Goal: Task Accomplishment & Management: Manage account settings

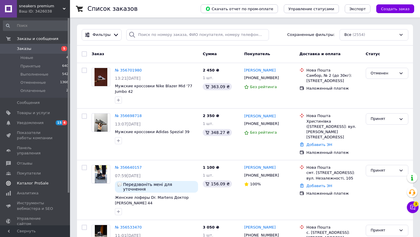
click at [40, 180] on span "Каталог ProSale" at bounding box center [32, 182] width 31 height 5
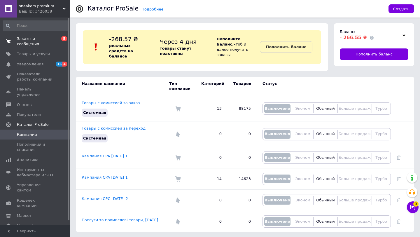
click at [29, 46] on span "Заказы и сообщения" at bounding box center [35, 41] width 37 height 10
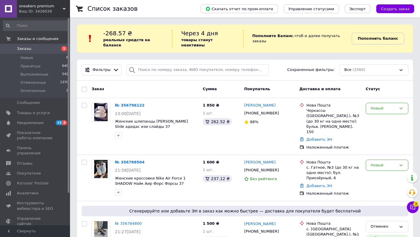
click at [386, 36] on b "Пополнить баланс" at bounding box center [378, 38] width 40 height 4
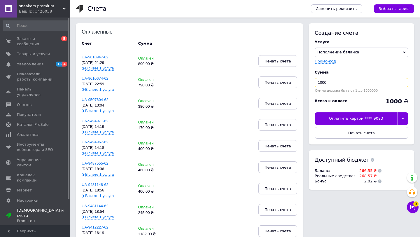
click at [325, 78] on input "1000" at bounding box center [361, 82] width 94 height 9
type input "270"
click at [401, 114] on div at bounding box center [402, 118] width 11 height 12
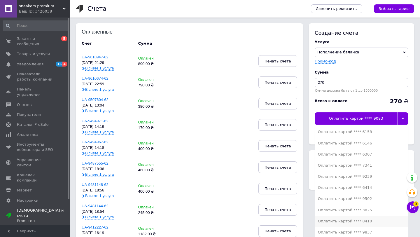
click at [367, 220] on div "Оплатить картой **** 8410" at bounding box center [361, 220] width 87 height 5
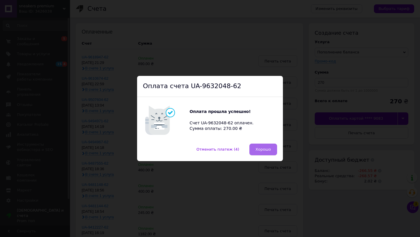
click at [262, 154] on button "Хорошо" at bounding box center [263, 149] width 28 height 12
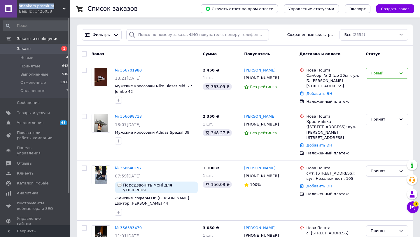
drag, startPoint x: 53, startPoint y: 6, endPoint x: 17, endPoint y: 8, distance: 35.9
click at [17, 8] on div "sneakers premium Ваш ID: 3426038" at bounding box center [43, 8] width 53 height 17
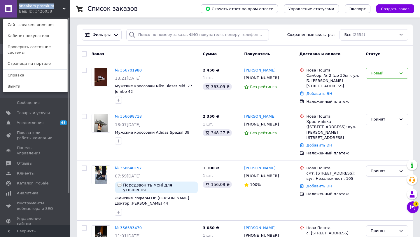
copy span "sneakers premium"
